Goal: Task Accomplishment & Management: Complete application form

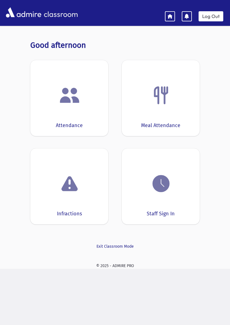
click at [159, 183] on img at bounding box center [160, 183] width 21 height 21
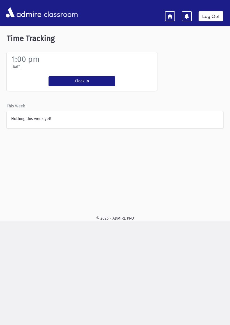
click at [169, 16] on icon at bounding box center [170, 15] width 5 height 5
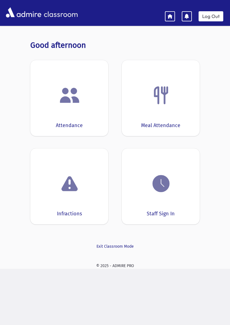
click at [163, 100] on img at bounding box center [160, 94] width 21 height 21
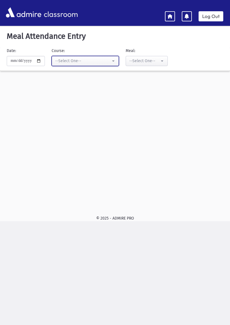
click at [92, 62] on div "--Select One--" at bounding box center [83, 61] width 56 height 6
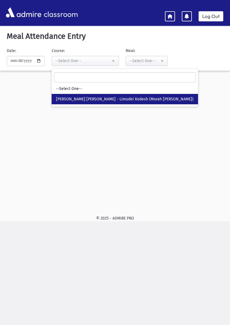
click at [124, 97] on span "[PERSON_NAME] [PERSON_NAME] - Limudei Kodesh (Morah [PERSON_NAME])" at bounding box center [125, 99] width 138 height 6
select select "***"
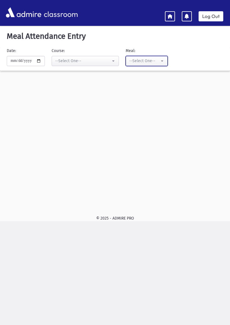
click at [142, 61] on div "--Select One--" at bounding box center [144, 61] width 30 height 6
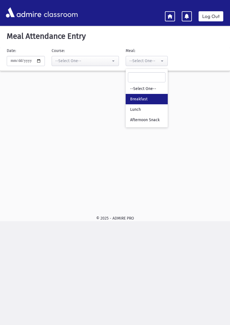
click at [137, 101] on span "Breakfast" at bounding box center [138, 99] width 17 height 6
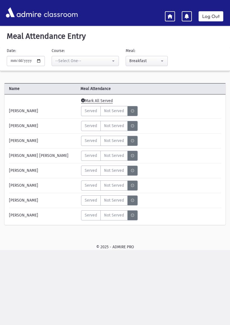
click at [101, 99] on span "Mark All Served" at bounding box center [97, 100] width 32 height 5
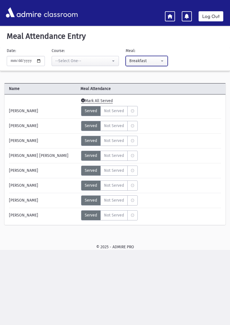
click at [156, 60] on button "Breakfast" at bounding box center [147, 61] width 42 height 10
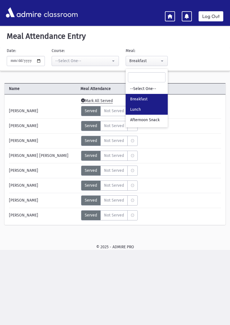
click at [133, 109] on span "Lunch" at bounding box center [135, 110] width 11 height 6
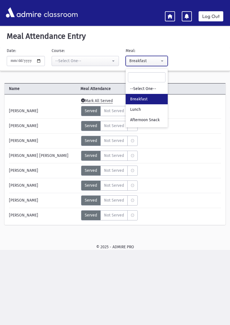
select select "*"
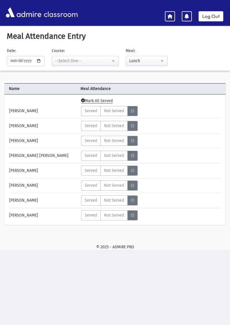
click at [102, 102] on span "Mark All Served" at bounding box center [97, 100] width 32 height 5
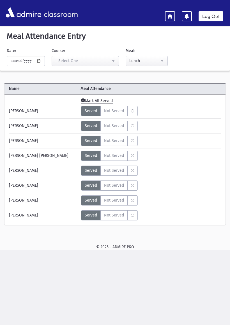
click at [102, 101] on span "Mark All Served" at bounding box center [97, 100] width 32 height 5
click at [96, 57] on button "--Select One--" at bounding box center [85, 61] width 67 height 10
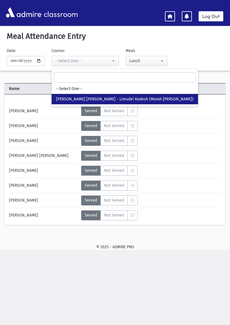
click at [83, 96] on span "[PERSON_NAME] [PERSON_NAME] - Limudei Kodesh (Morah [PERSON_NAME])" at bounding box center [125, 99] width 138 height 6
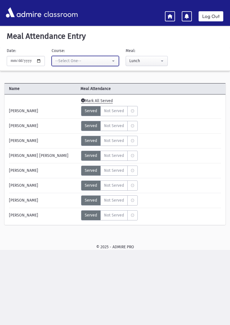
click at [108, 61] on button "--Select One--" at bounding box center [85, 61] width 67 height 10
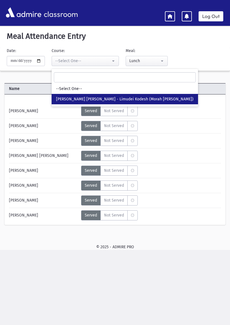
click at [70, 98] on span "[PERSON_NAME] [PERSON_NAME] - Limudei Kodesh (Morah [PERSON_NAME])" at bounding box center [125, 99] width 138 height 6
select select "***"
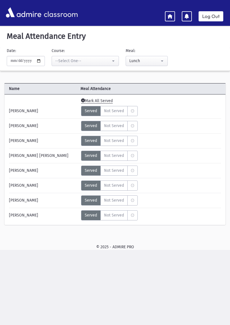
click at [105, 100] on span "Mark All Served" at bounding box center [97, 100] width 32 height 5
click at [30, 65] on input "**********" at bounding box center [26, 61] width 38 height 10
click at [31, 64] on input "**********" at bounding box center [26, 61] width 38 height 10
click at [214, 63] on div "**********" at bounding box center [112, 59] width 230 height 23
click at [172, 18] on icon at bounding box center [170, 15] width 5 height 5
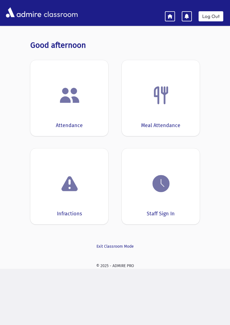
click at [185, 115] on div "Meal Attendance" at bounding box center [161, 98] width 78 height 76
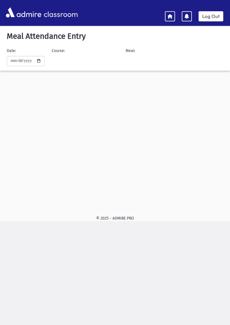
select select "***"
select select
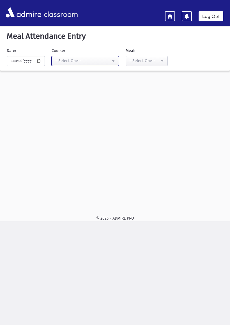
click at [99, 60] on div "--Select One--" at bounding box center [83, 61] width 56 height 6
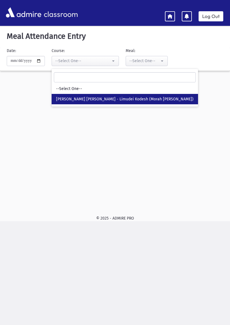
click at [87, 104] on link "[PERSON_NAME] [PERSON_NAME] - Limudei Kodesh (Morah [PERSON_NAME])" at bounding box center [125, 99] width 147 height 10
select select "***"
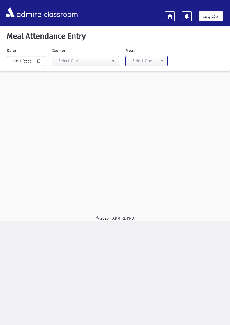
click at [148, 62] on div "--Select One--" at bounding box center [144, 61] width 30 height 6
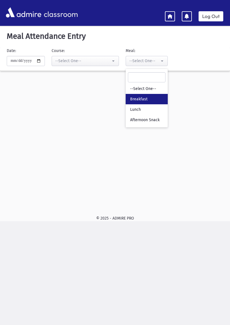
click at [136, 101] on link "Breakfast" at bounding box center [147, 99] width 42 height 10
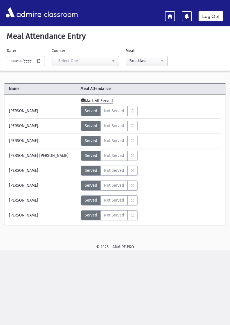
click at [93, 110] on span "Served" at bounding box center [91, 111] width 12 height 6
click at [138, 108] on label "MeaStatus" at bounding box center [132, 111] width 10 height 10
click at [93, 113] on span "Served" at bounding box center [91, 111] width 12 height 6
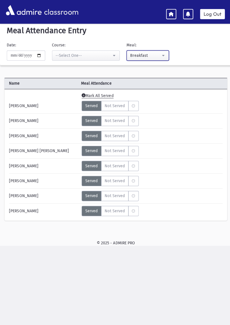
click at [143, 56] on div "Breakfast" at bounding box center [144, 57] width 30 height 6
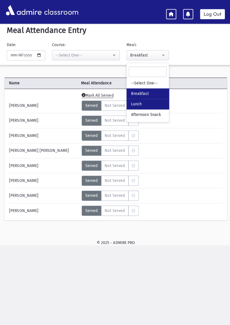
click at [134, 103] on link "Lunch" at bounding box center [147, 105] width 42 height 10
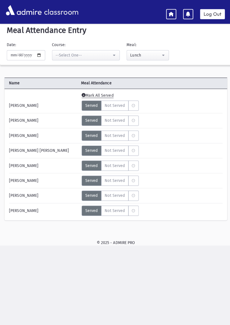
click at [174, 129] on hr at bounding box center [115, 129] width 212 height 0
click at [32, 107] on span "[PERSON_NAME]" at bounding box center [23, 107] width 29 height 6
click at [36, 136] on span "[PERSON_NAME]" at bounding box center [23, 137] width 29 height 6
click at [143, 59] on button "Lunch" at bounding box center [147, 57] width 42 height 10
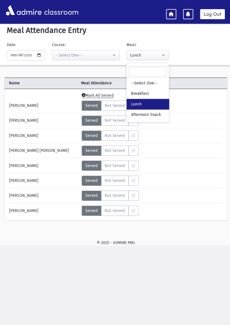
click at [130, 103] on span "Lunch" at bounding box center [135, 106] width 11 height 6
select select "*"
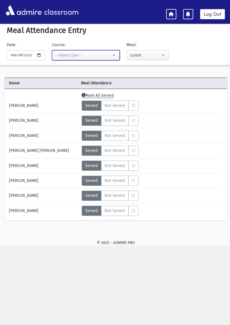
click at [95, 55] on div "--Select One--" at bounding box center [83, 57] width 56 height 6
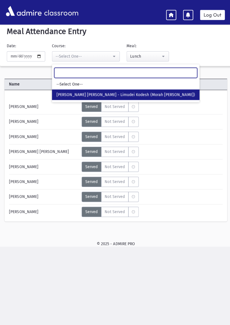
scroll to position [5, 0]
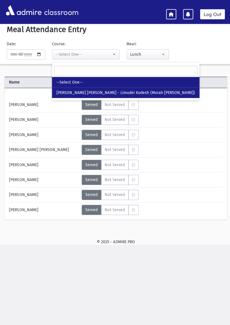
click at [62, 83] on span "--Select One--" at bounding box center [69, 84] width 26 height 6
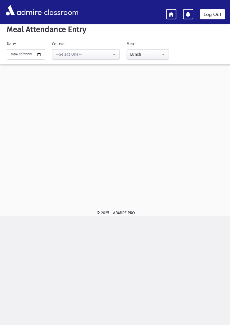
click at [66, 96] on div "**********" at bounding box center [115, 112] width 230 height 181
click at [104, 58] on button "--Select One--" at bounding box center [85, 56] width 67 height 10
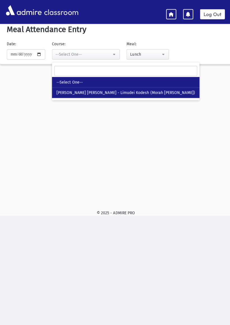
click at [77, 96] on link "[PERSON_NAME] [PERSON_NAME] - Limudei Kodesh (Morah [PERSON_NAME])" at bounding box center [125, 94] width 147 height 10
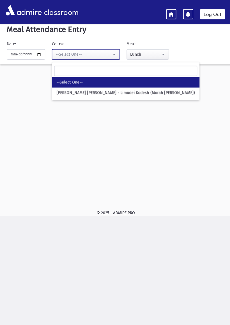
select select "***"
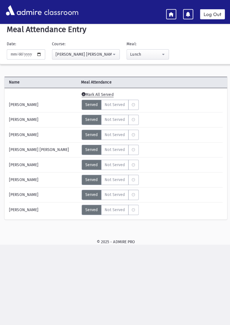
click at [168, 13] on icon at bounding box center [170, 15] width 5 height 5
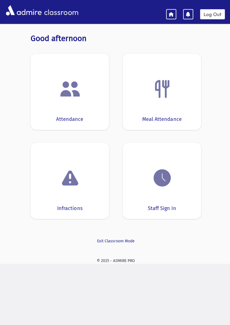
click at [75, 94] on img at bounding box center [69, 90] width 21 height 21
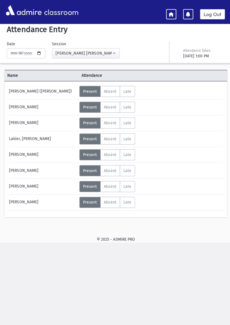
click at [172, 14] on icon at bounding box center [170, 15] width 5 height 5
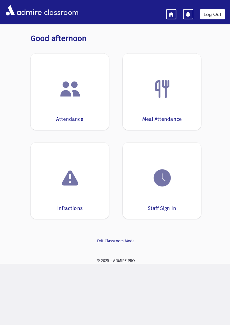
click at [176, 106] on div "Meal Attendance" at bounding box center [161, 93] width 78 height 76
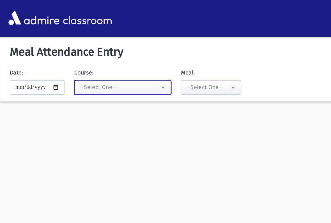
click at [94, 63] on div "--Select One--" at bounding box center [83, 61] width 56 height 6
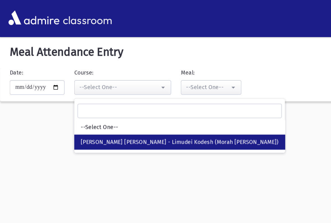
click at [103, 95] on link "[PERSON_NAME] [PERSON_NAME] - Limudei Kodesh (Morah [PERSON_NAME])" at bounding box center [125, 99] width 147 height 10
select select "***"
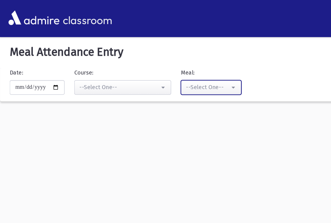
click at [143, 57] on button "--Select One--" at bounding box center [147, 61] width 42 height 10
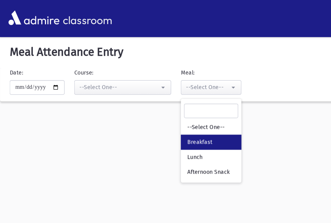
click at [135, 97] on span "Breakfast" at bounding box center [138, 99] width 17 height 6
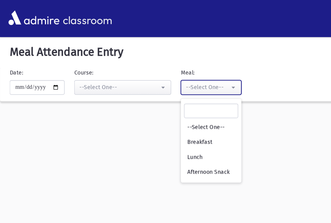
select select "*"
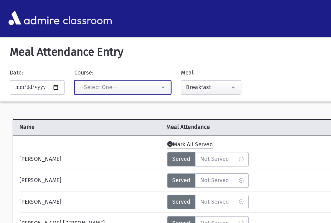
click at [97, 56] on button "--Select One--" at bounding box center [85, 61] width 67 height 10
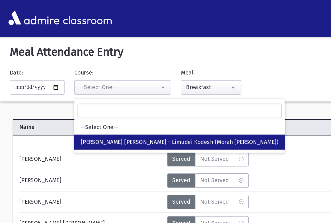
click at [89, 94] on link "[PERSON_NAME] [PERSON_NAME] - Limudei Kodesh (Morah [PERSON_NAME])" at bounding box center [125, 99] width 147 height 10
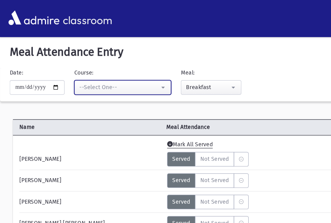
click at [98, 57] on button "--Select One--" at bounding box center [85, 61] width 67 height 10
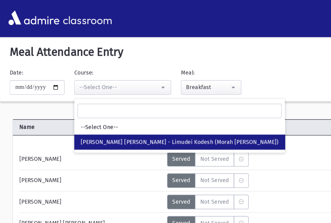
click at [109, 100] on span "[PERSON_NAME] [PERSON_NAME] - Limudei Kodesh (Morah [PERSON_NAME])" at bounding box center [125, 99] width 138 height 6
select select "***"
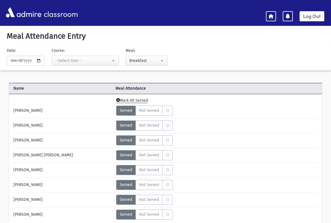
click at [230, 16] on icon at bounding box center [271, 15] width 5 height 5
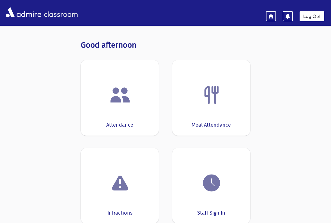
click at [214, 99] on img at bounding box center [211, 94] width 21 height 21
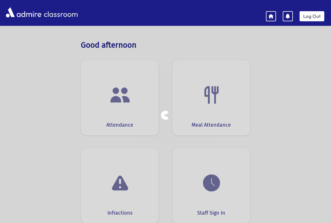
select select "***"
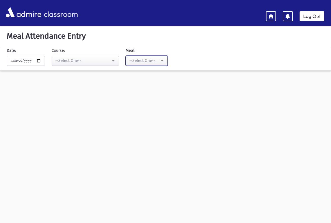
click at [134, 58] on div "--Select One--" at bounding box center [144, 61] width 30 height 6
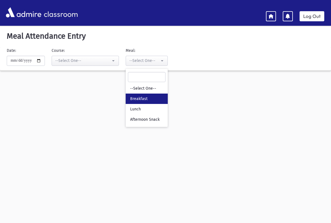
click at [136, 97] on span "Breakfast" at bounding box center [138, 99] width 17 height 6
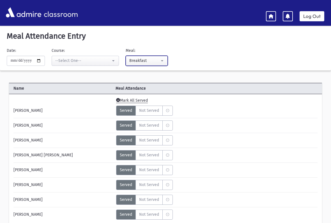
click at [129, 60] on div "Breakfast" at bounding box center [144, 61] width 30 height 6
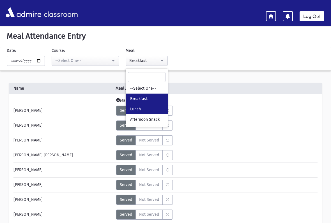
click at [134, 105] on link "Lunch" at bounding box center [147, 109] width 42 height 10
select select "*"
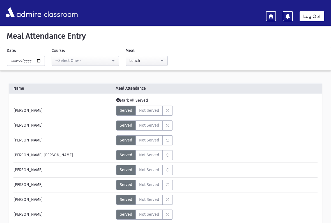
click at [230, 6] on div "classroom Log Out" at bounding box center [165, 13] width 331 height 16
click at [230, 15] on icon at bounding box center [271, 15] width 5 height 5
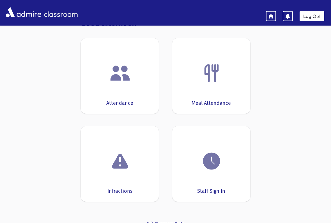
click at [104, 80] on div at bounding box center [120, 73] width 61 height 21
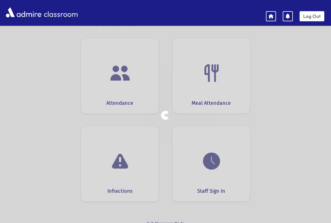
scroll to position [11, 0]
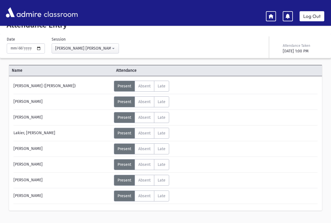
click at [230, 52] on div "**********" at bounding box center [165, 47] width 331 height 22
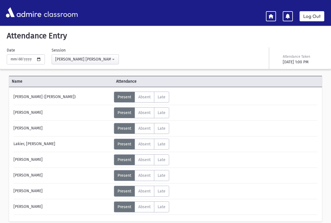
scroll to position [0, 0]
click at [230, 18] on icon at bounding box center [271, 15] width 5 height 5
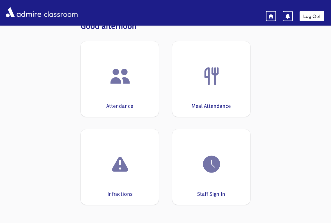
click at [198, 78] on div at bounding box center [211, 76] width 61 height 21
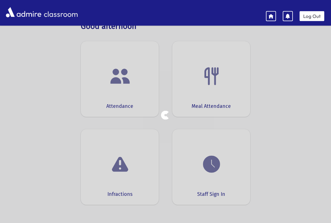
scroll to position [19, 0]
select select "***"
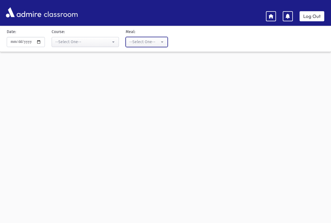
click at [135, 46] on button "--Select One--" at bounding box center [147, 42] width 42 height 10
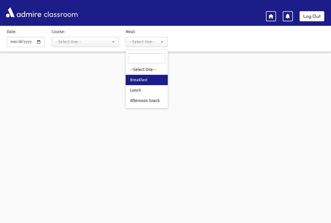
click at [134, 84] on link "Breakfast" at bounding box center [147, 80] width 42 height 10
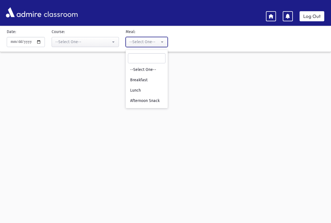
select select "*"
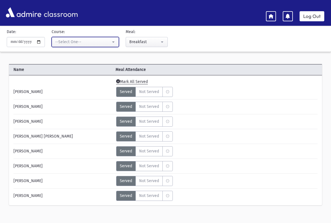
click at [77, 42] on div "--Select One--" at bounding box center [83, 42] width 56 height 6
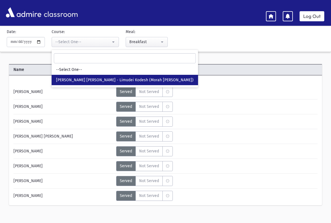
click at [80, 79] on span "[PERSON_NAME] [PERSON_NAME] - Limudei Kodesh (Morah [PERSON_NAME])" at bounding box center [125, 80] width 138 height 6
select select "***"
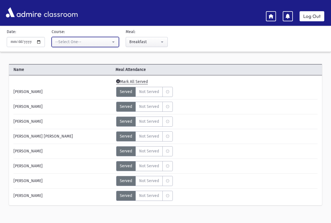
click at [65, 40] on div "--Select One--" at bounding box center [83, 42] width 56 height 6
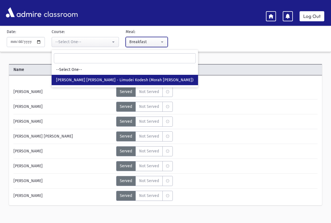
click at [159, 37] on button "Breakfast" at bounding box center [147, 42] width 42 height 10
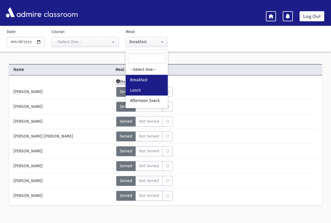
click at [133, 89] on span "Lunch" at bounding box center [135, 91] width 11 height 6
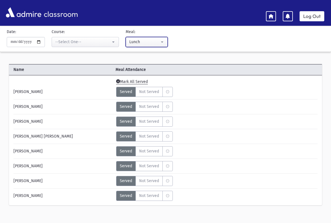
click at [157, 46] on button "Lunch" at bounding box center [147, 42] width 42 height 10
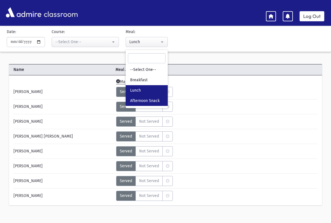
click at [138, 96] on link "Afternoon Snack" at bounding box center [147, 101] width 42 height 10
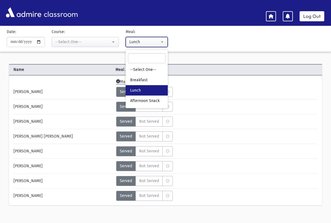
select select "*"
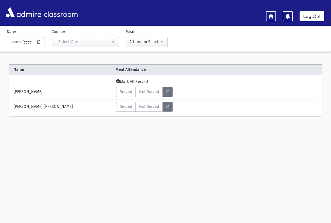
click at [230, 14] on icon at bounding box center [271, 15] width 5 height 5
